Goal: Transaction & Acquisition: Subscribe to service/newsletter

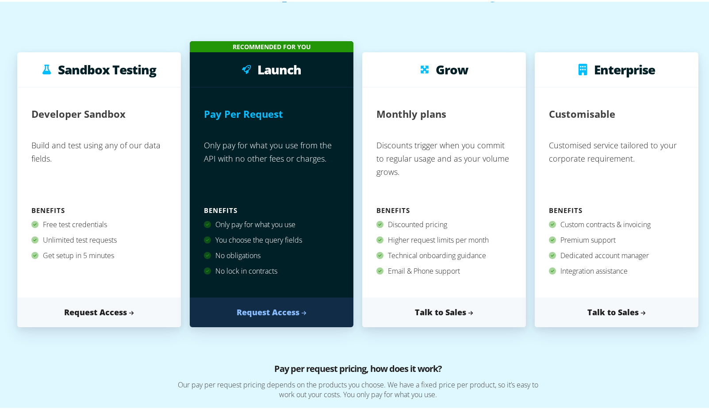
scroll to position [89, 0]
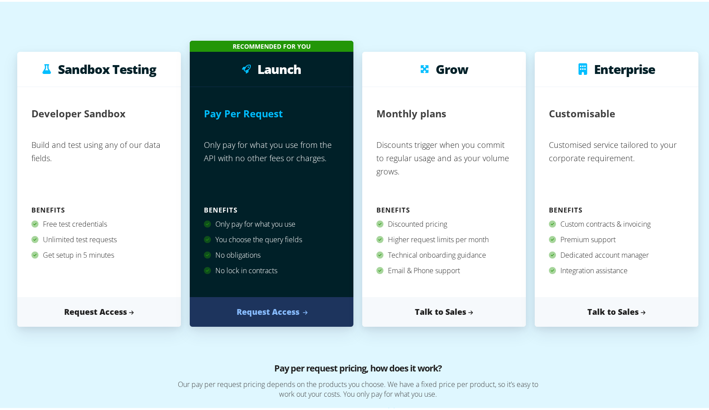
click at [271, 312] on link "Request Access" at bounding box center [272, 310] width 164 height 30
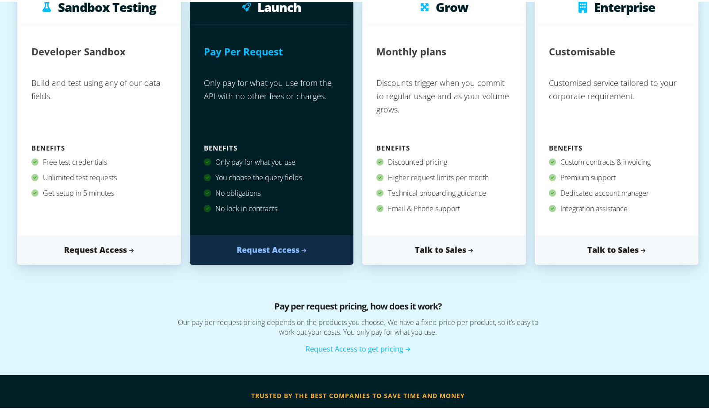
scroll to position [398, 0]
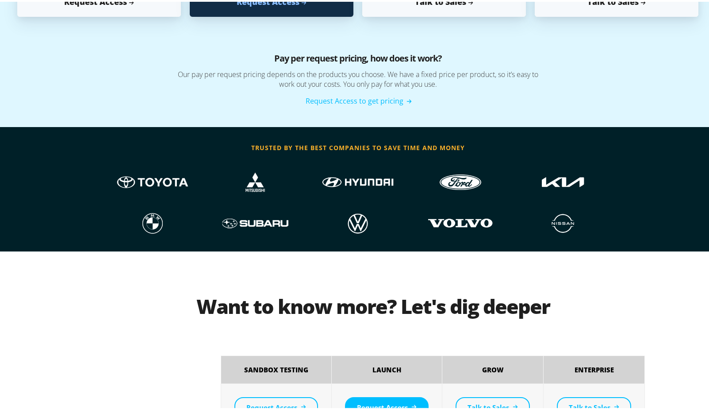
click at [355, 98] on link "Request Access to get pricing" at bounding box center [358, 99] width 105 height 10
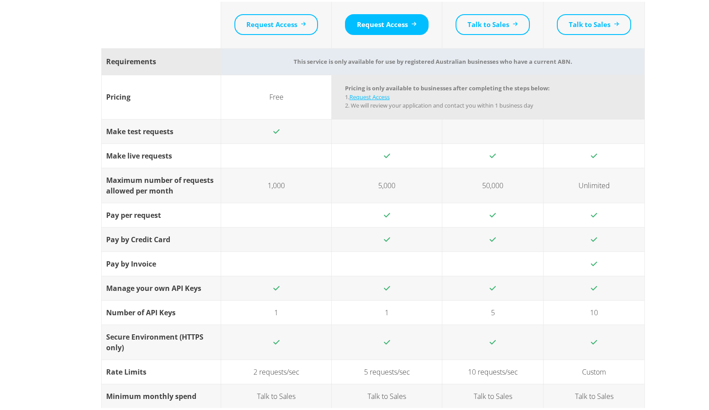
scroll to position [797, 0]
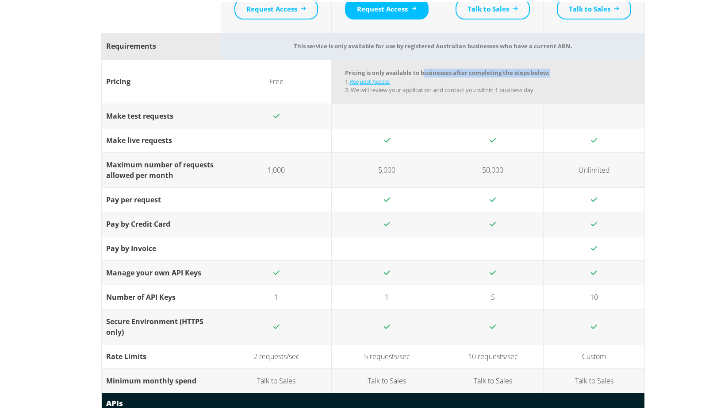
drag, startPoint x: 422, startPoint y: 71, endPoint x: 559, endPoint y: 69, distance: 137.6
click at [559, 69] on td "Pricing is only available to businesses after completing the steps below: 1. Re…" at bounding box center [488, 80] width 313 height 44
drag, startPoint x: 559, startPoint y: 69, endPoint x: 495, endPoint y: 78, distance: 65.3
click at [497, 77] on td "Pricing is only available to businesses after completing the steps below: 1. Re…" at bounding box center [488, 80] width 313 height 44
drag, startPoint x: 410, startPoint y: 89, endPoint x: 579, endPoint y: 88, distance: 169.5
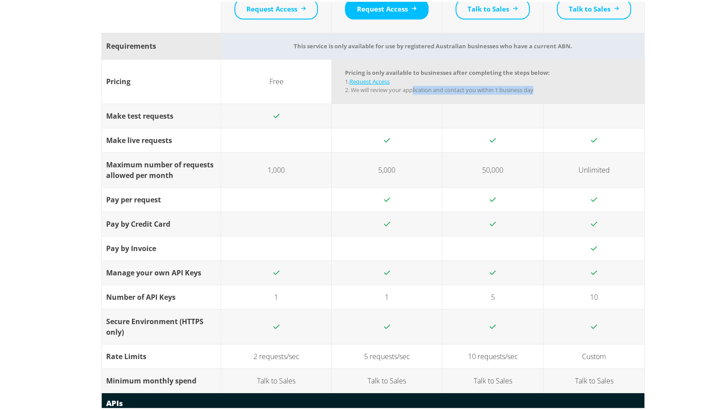
click at [579, 88] on td "Pricing is only available to businesses after completing the steps below: 1. Re…" at bounding box center [488, 80] width 313 height 44
drag, startPoint x: 579, startPoint y: 88, endPoint x: 563, endPoint y: 89, distance: 16.0
click at [563, 89] on td "Pricing is only available to businesses after completing the steps below: 1. Re…" at bounding box center [488, 80] width 313 height 44
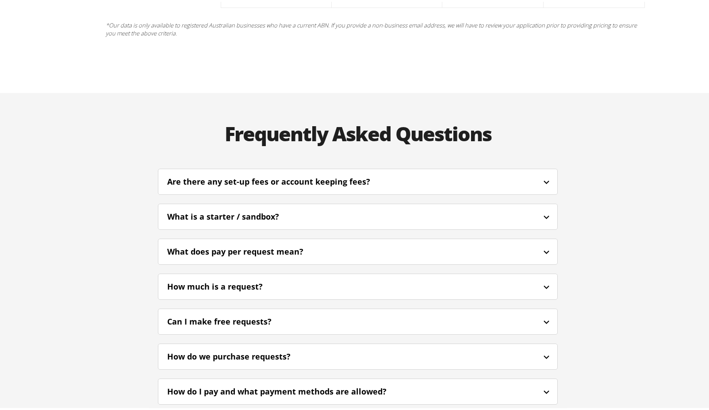
scroll to position [1999, 0]
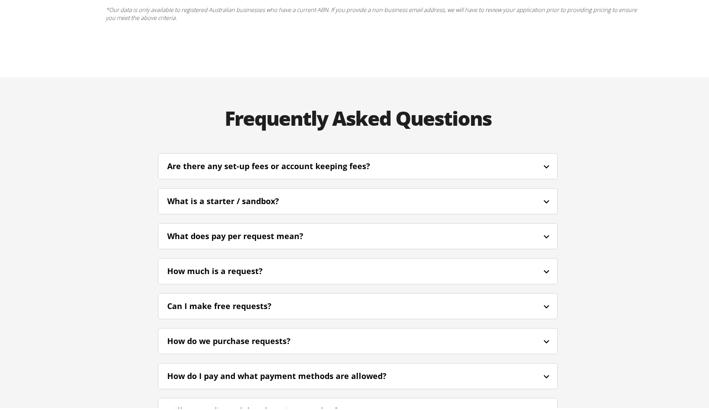
click at [289, 158] on div "Are there any set-up fees or account keeping fees?" at bounding box center [280, 164] width 227 height 12
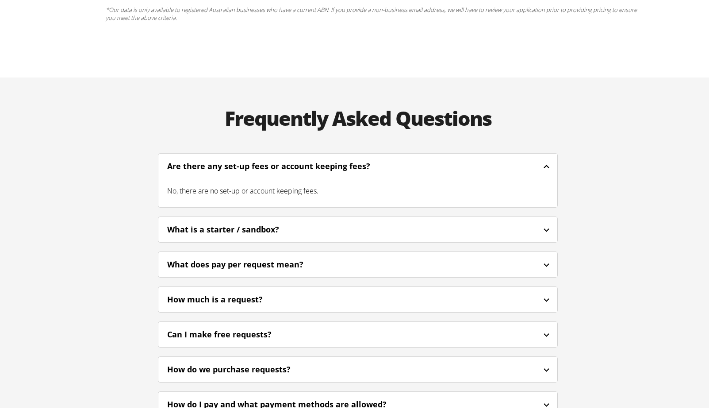
click at [289, 158] on div "Are there any set-up fees or account keeping fees?" at bounding box center [280, 164] width 227 height 12
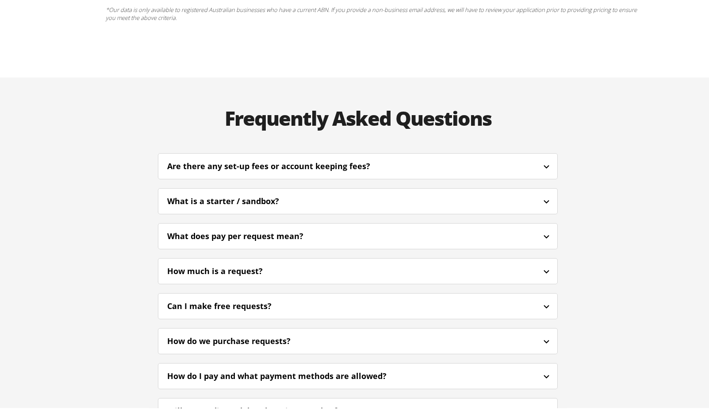
click at [266, 193] on div "What is a starter / sandbox?" at bounding box center [235, 199] width 136 height 12
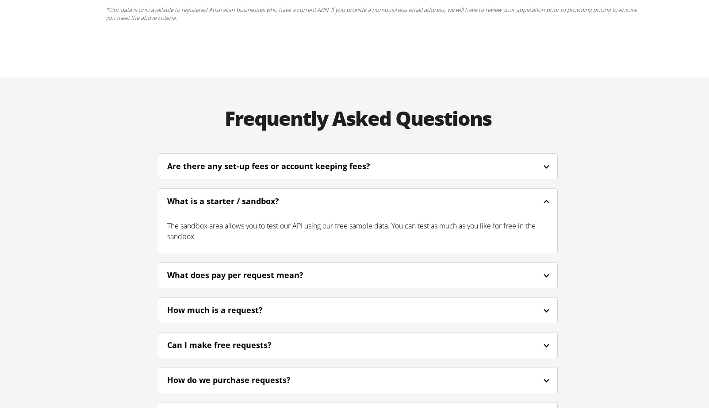
click at [266, 193] on div "What is a starter / sandbox?" at bounding box center [235, 199] width 136 height 12
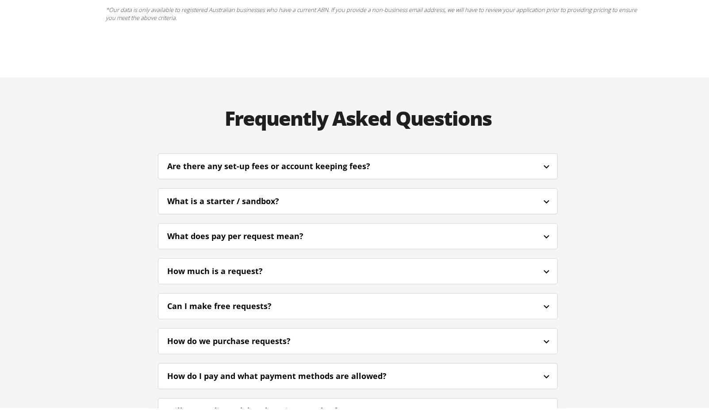
click at [258, 228] on div "What does pay per request mean?" at bounding box center [247, 234] width 160 height 12
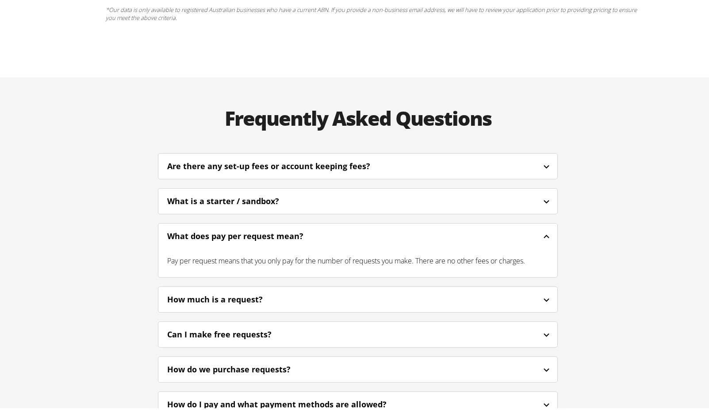
click at [257, 228] on div "What does pay per request mean?" at bounding box center [247, 234] width 160 height 12
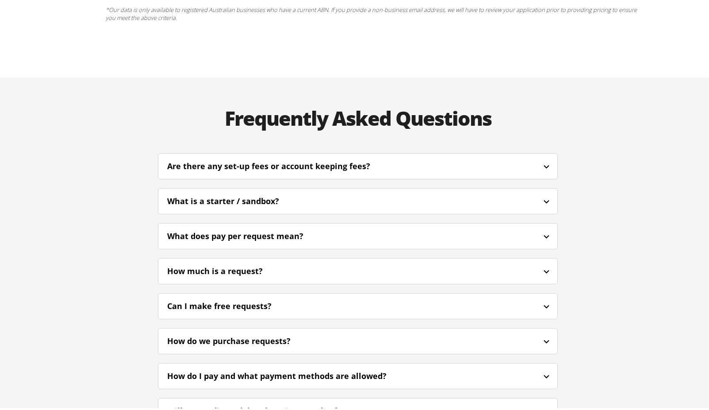
click at [237, 263] on div "How much is a request?" at bounding box center [226, 269] width 119 height 12
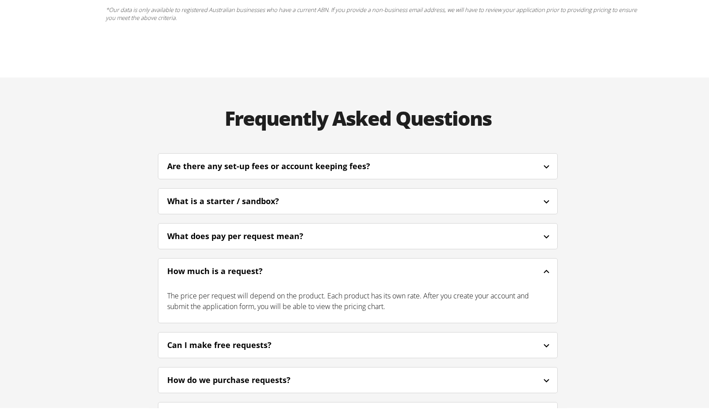
click at [236, 263] on div "How much is a request?" at bounding box center [226, 269] width 119 height 12
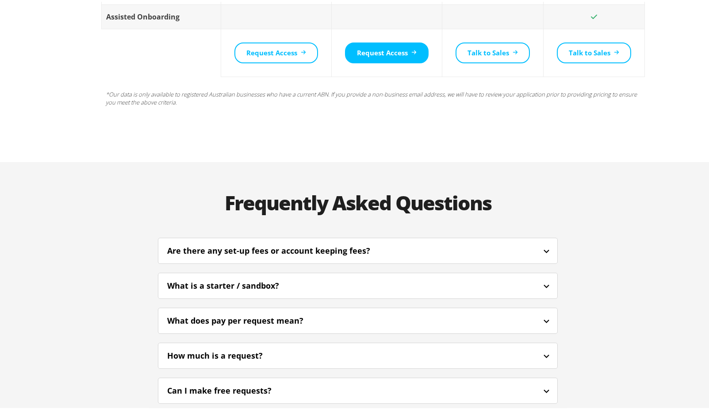
scroll to position [2169, 0]
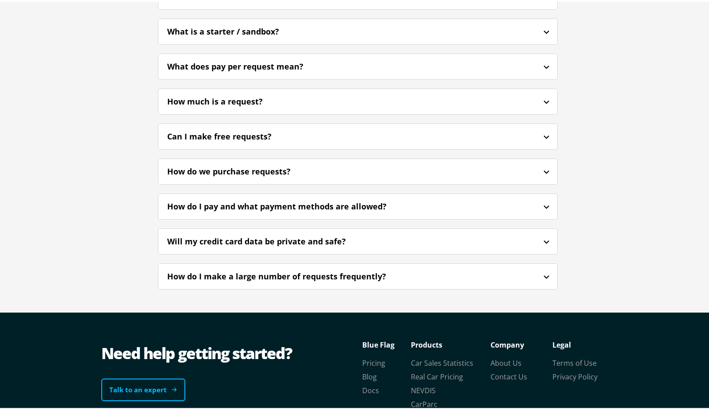
click at [143, 377] on link "Talk to an expert" at bounding box center [143, 388] width 84 height 23
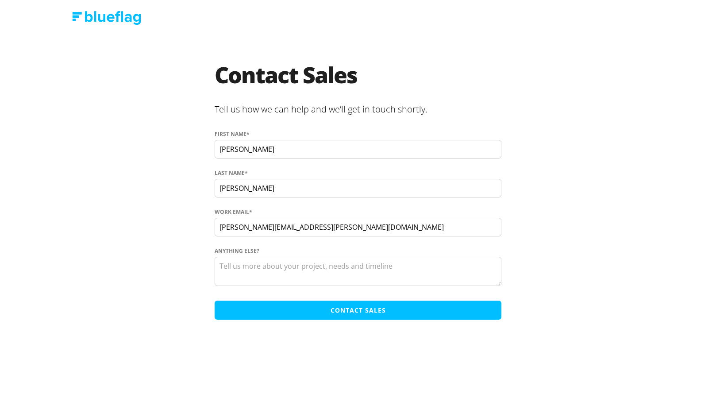
click at [246, 275] on textarea "Anything else?" at bounding box center [358, 271] width 287 height 29
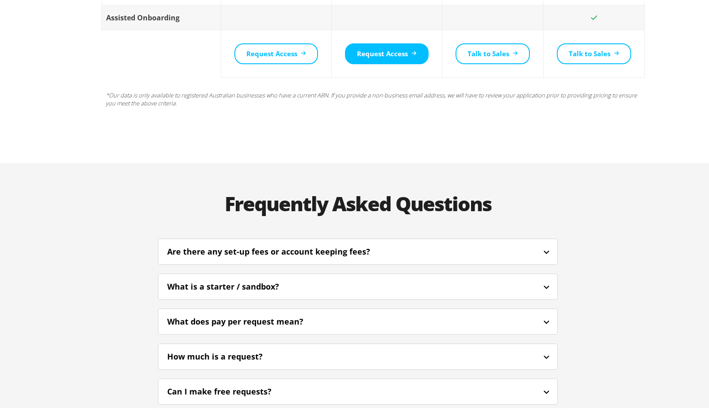
scroll to position [2055, 0]
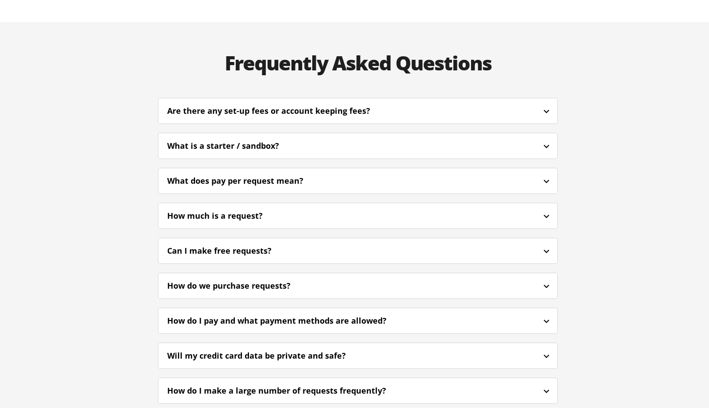
click at [209, 208] on div "How much is a request?" at bounding box center [226, 214] width 119 height 12
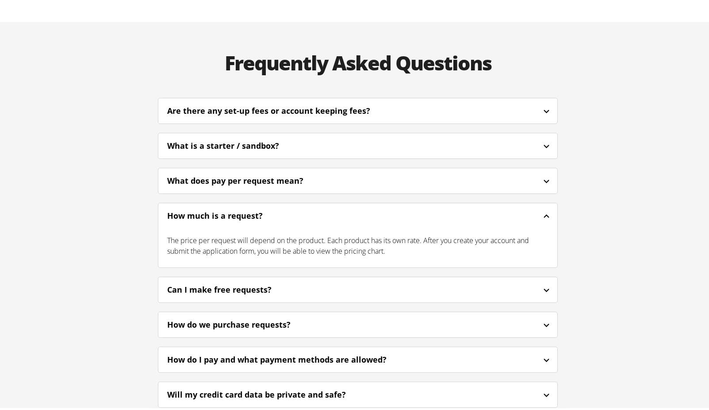
click at [209, 208] on div "How much is a request?" at bounding box center [226, 214] width 119 height 12
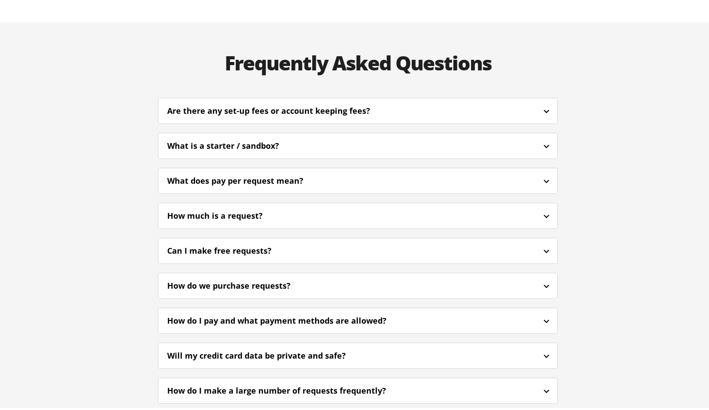
click at [114, 166] on div "Frequently Asked Questions Are there any set-up fees or account keeping fees? N…" at bounding box center [357, 222] width 531 height 404
click at [68, 177] on div "Frequently Asked Questions Are there any set-up fees or account keeping fees? N…" at bounding box center [358, 222] width 716 height 404
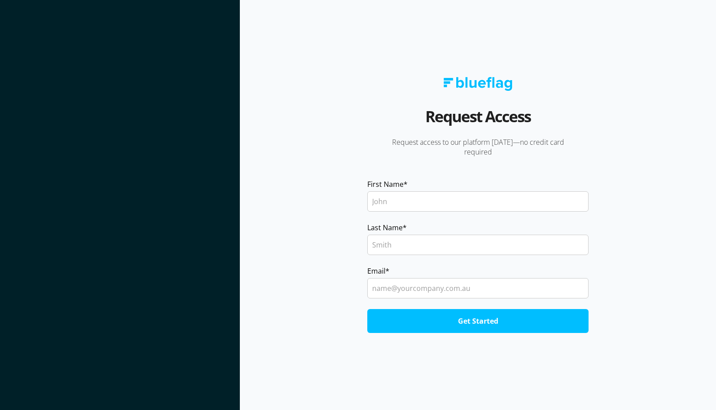
click at [412, 202] on input "First Name *" at bounding box center [477, 201] width 221 height 20
type input "[PERSON_NAME]"
type input "[PERSON_NAME][EMAIL_ADDRESS][PERSON_NAME][DOMAIN_NAME]"
click at [431, 323] on input "Get Started" at bounding box center [477, 321] width 221 height 24
